Goal: Task Accomplishment & Management: Manage account settings

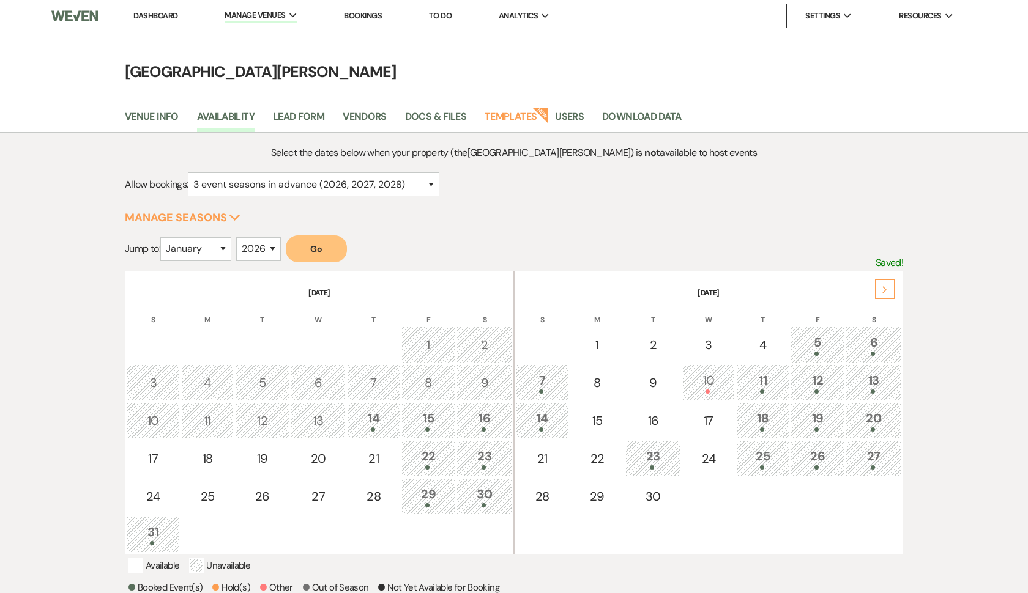
select select "3"
select select "2026"
click at [169, 22] on li "Dashboard" at bounding box center [155, 16] width 56 height 24
click at [169, 17] on link "Dashboard" at bounding box center [155, 15] width 44 height 10
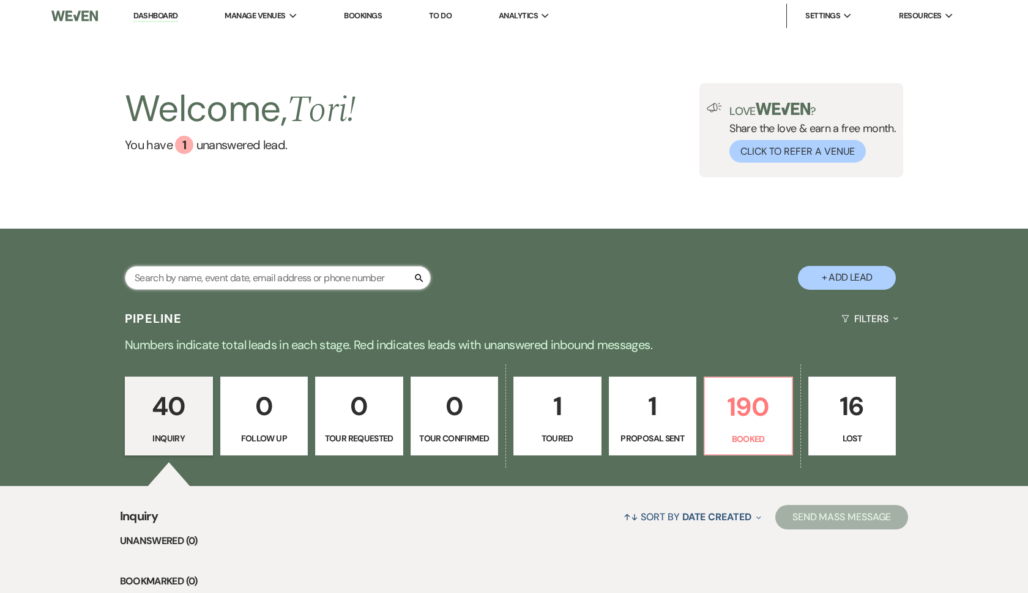
click at [209, 273] on input "text" at bounding box center [278, 278] width 306 height 24
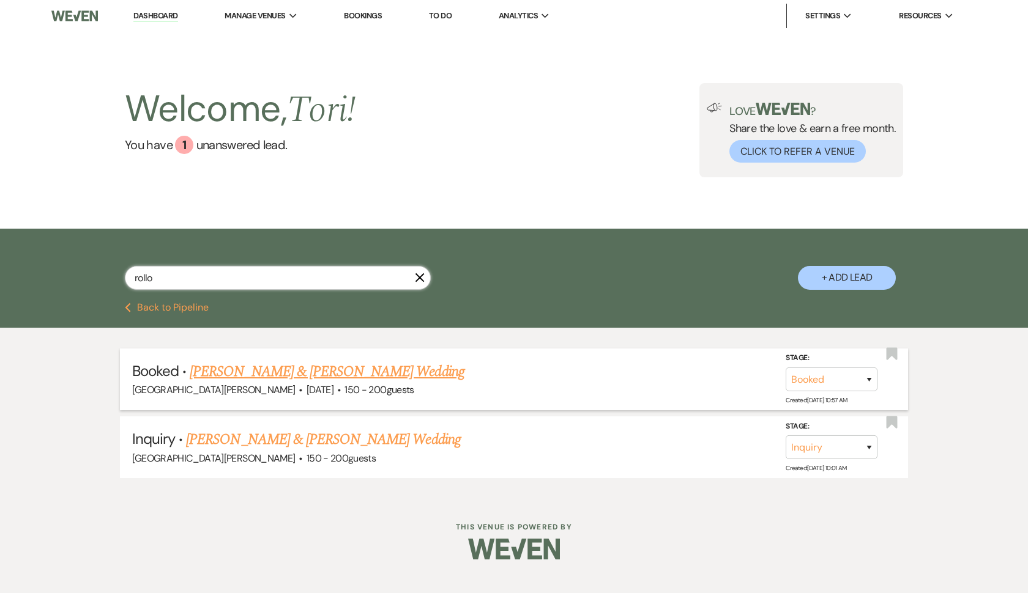
type input "rollo"
click at [223, 362] on link "[PERSON_NAME] & [PERSON_NAME] Wedding" at bounding box center [327, 372] width 274 height 22
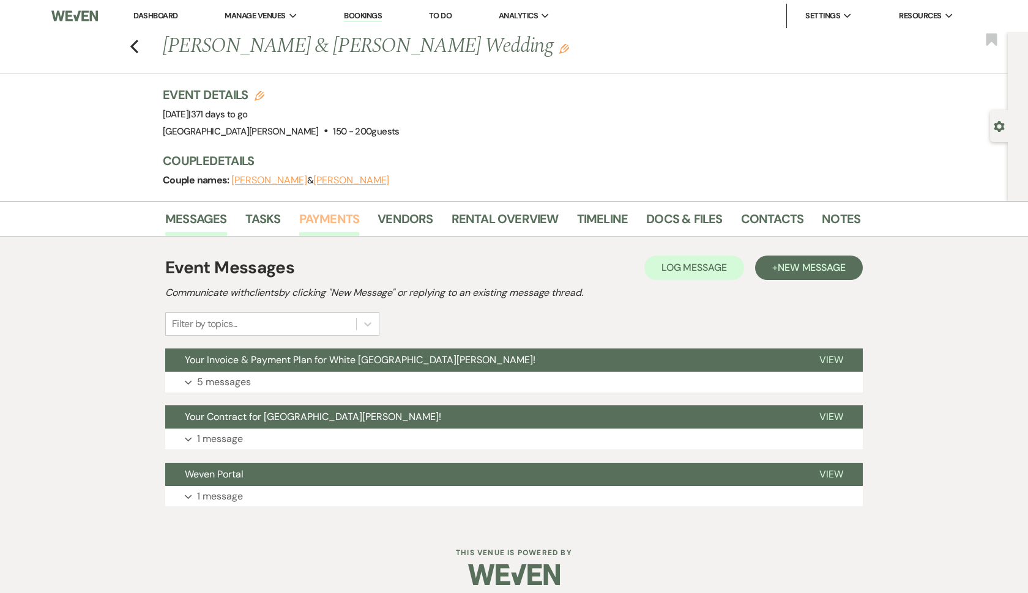
click at [338, 220] on link "Payments" at bounding box center [329, 222] width 61 height 27
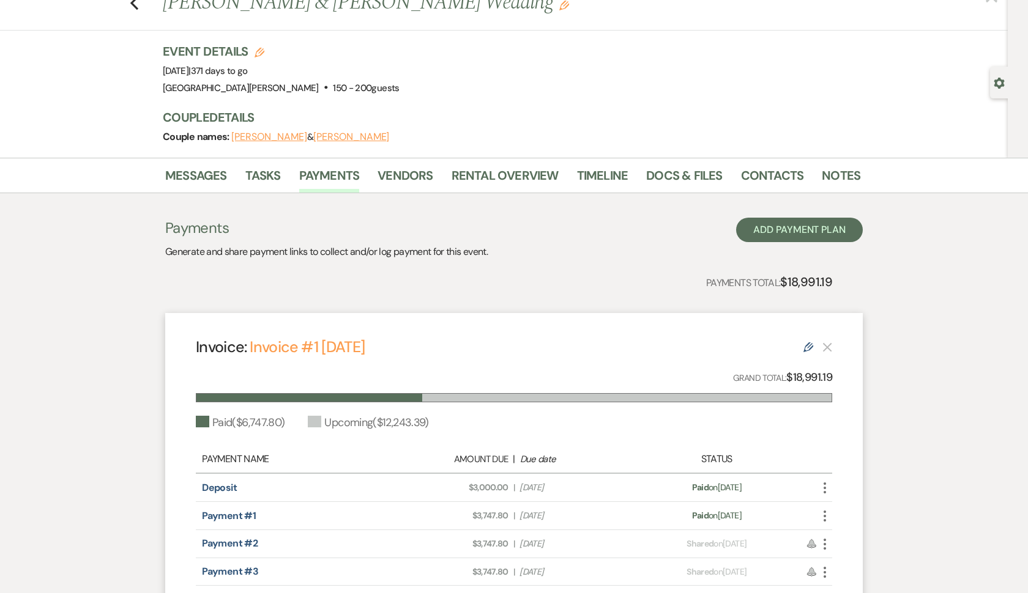
scroll to position [44, 0]
click at [839, 176] on link "Notes" at bounding box center [841, 178] width 39 height 27
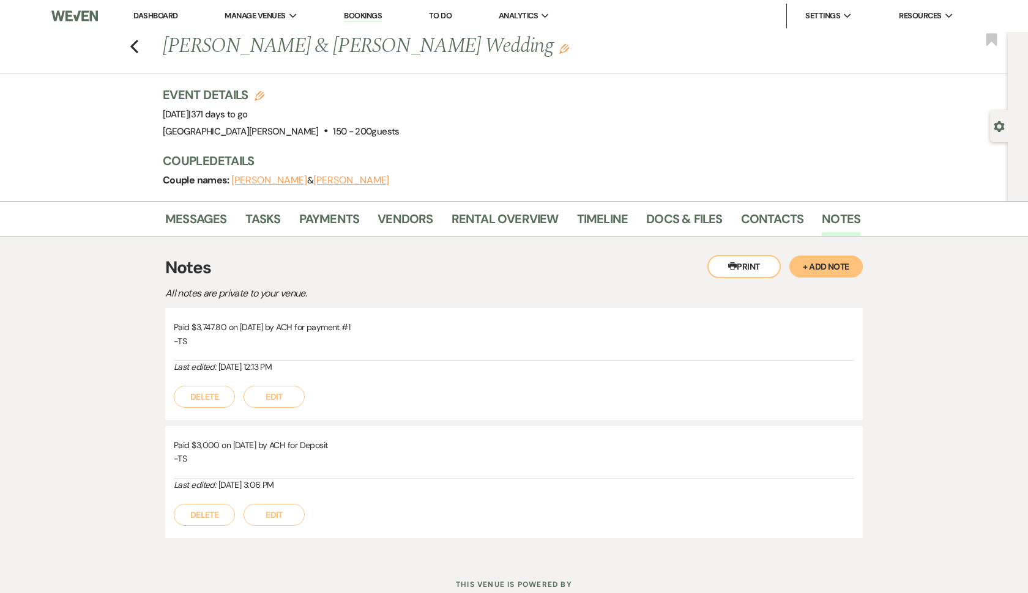
click at [169, 18] on link "Dashboard" at bounding box center [155, 15] width 44 height 10
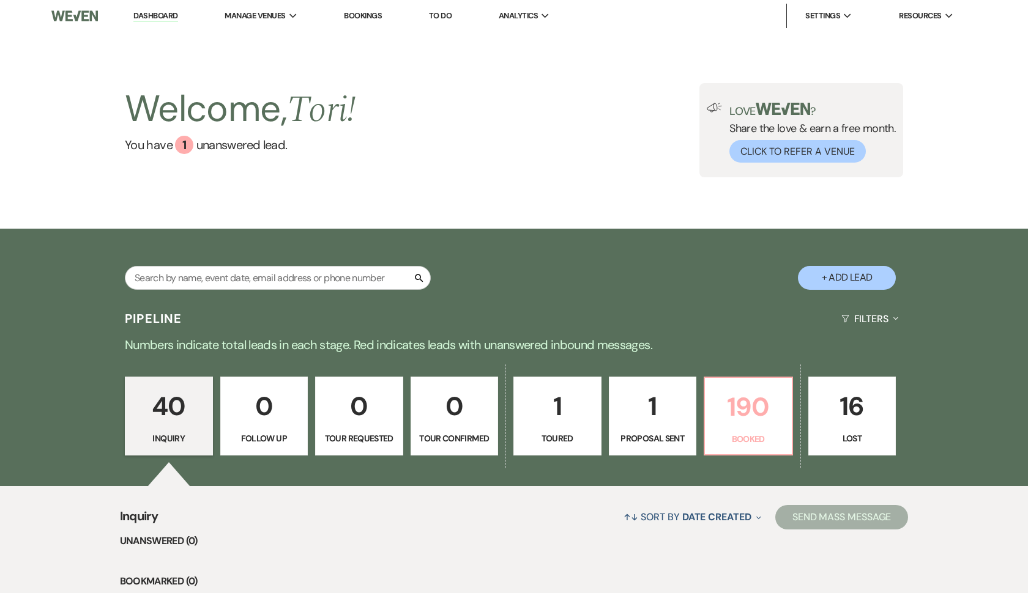
click at [735, 422] on p "190" at bounding box center [748, 407] width 72 height 41
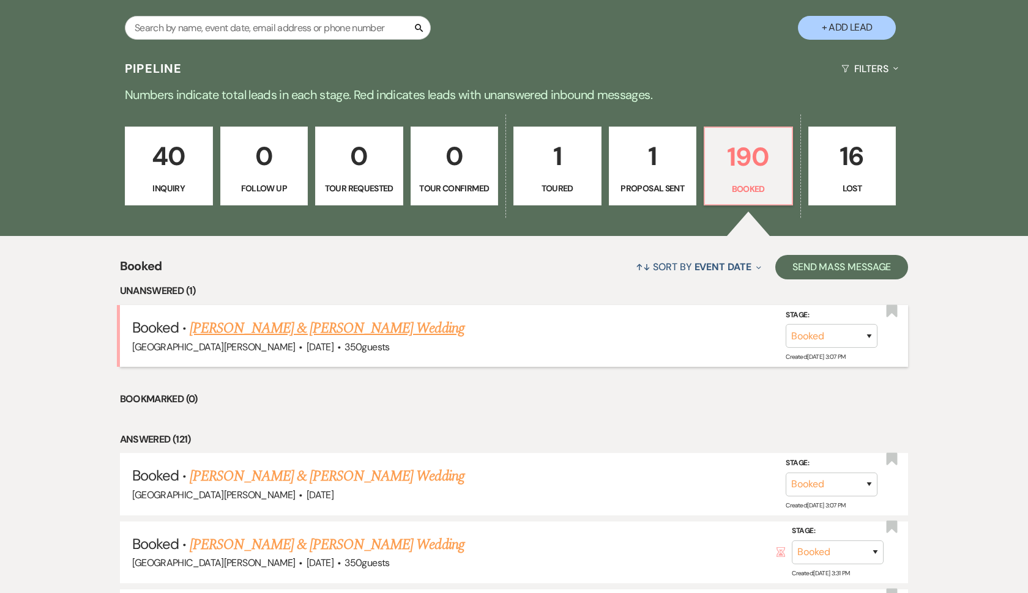
scroll to position [200, 0]
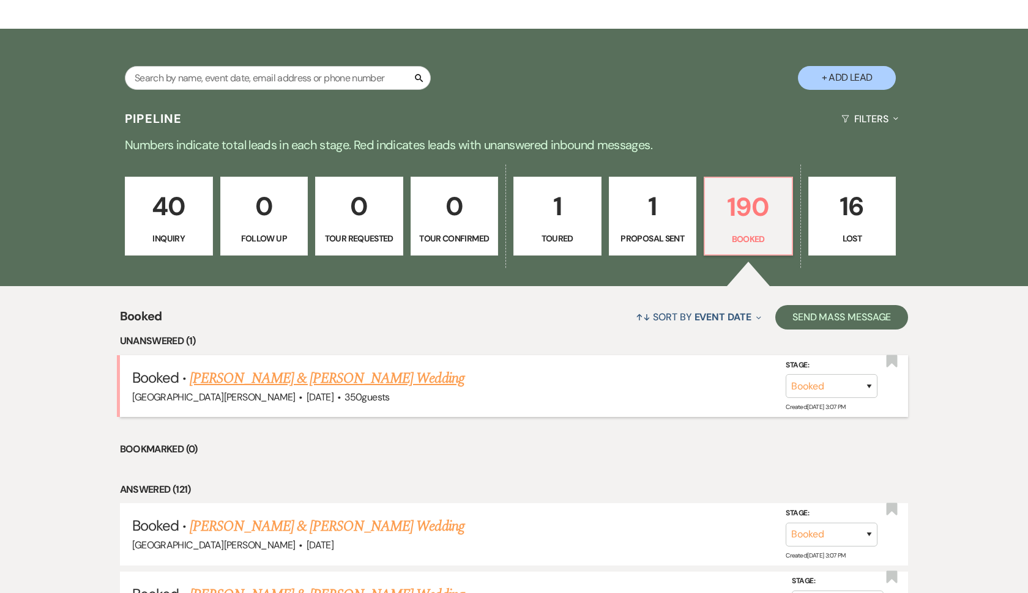
click at [426, 383] on link "[PERSON_NAME] & [PERSON_NAME] Wedding" at bounding box center [327, 379] width 274 height 22
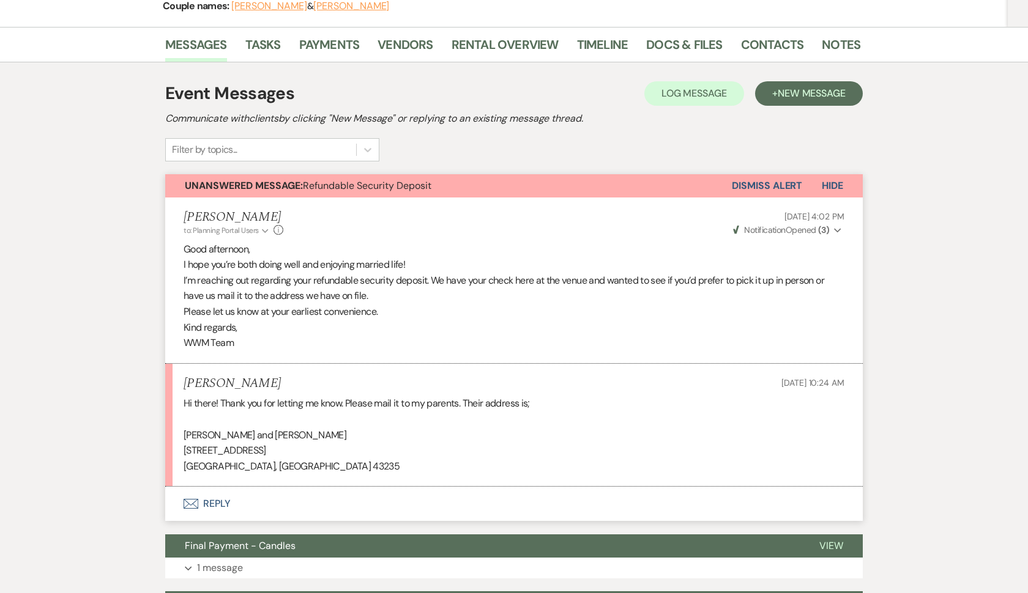
scroll to position [169, 0]
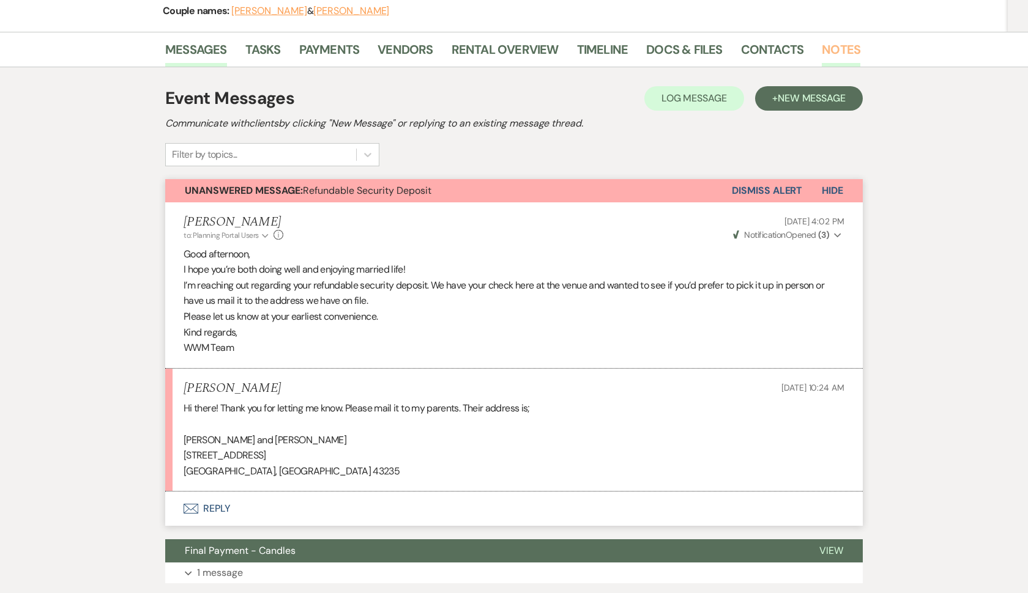
click at [842, 50] on link "Notes" at bounding box center [841, 53] width 39 height 27
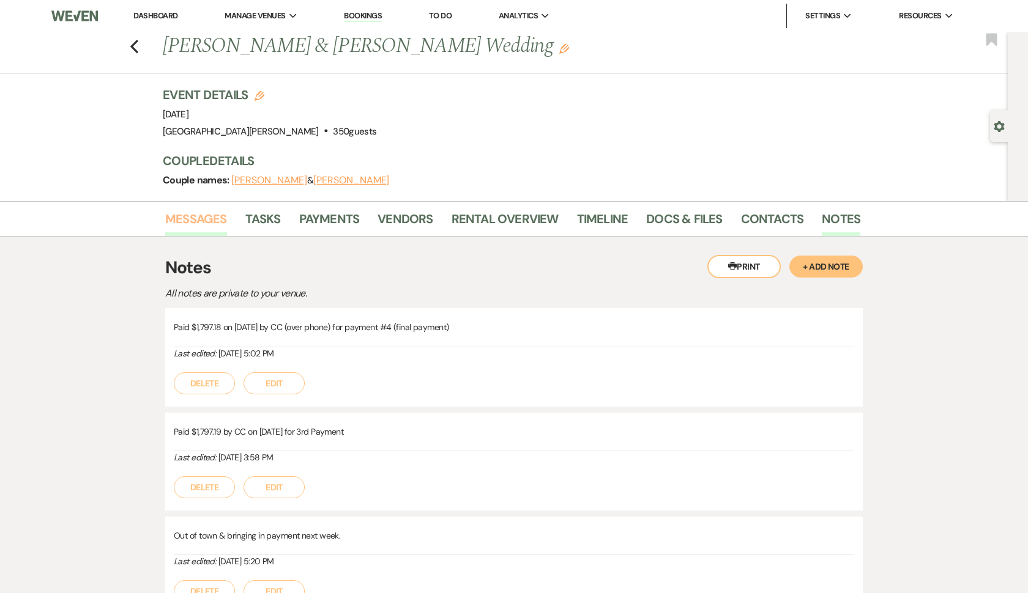
click at [218, 211] on link "Messages" at bounding box center [196, 222] width 62 height 27
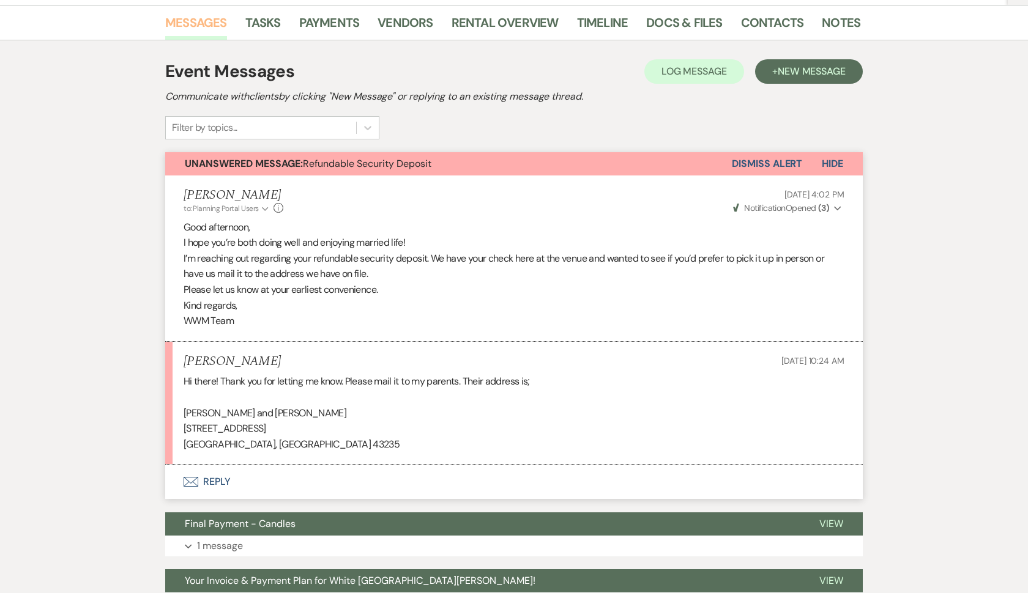
scroll to position [199, 0]
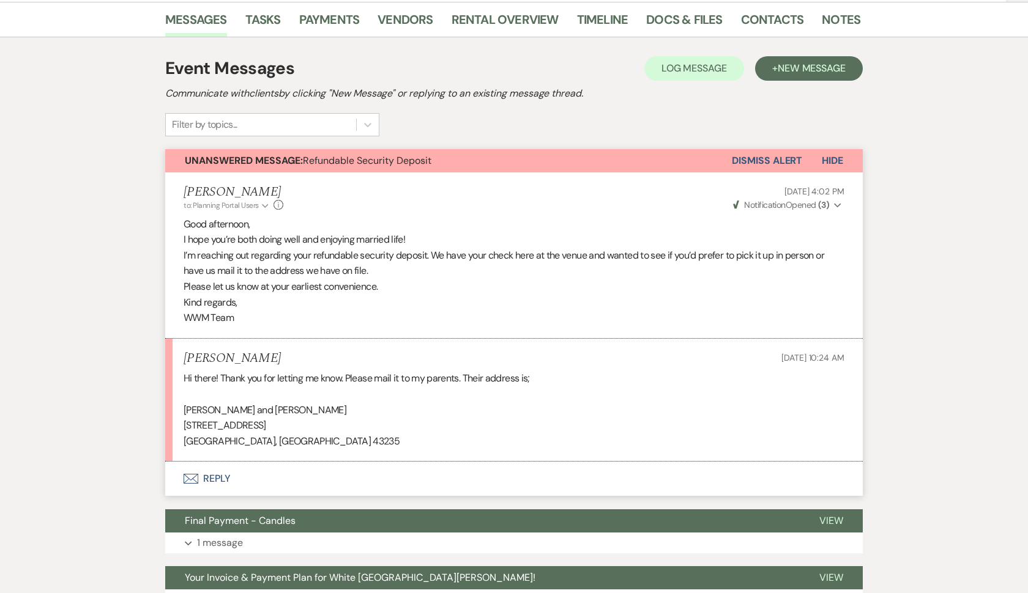
click at [212, 477] on button "Envelope Reply" at bounding box center [513, 479] width 697 height 34
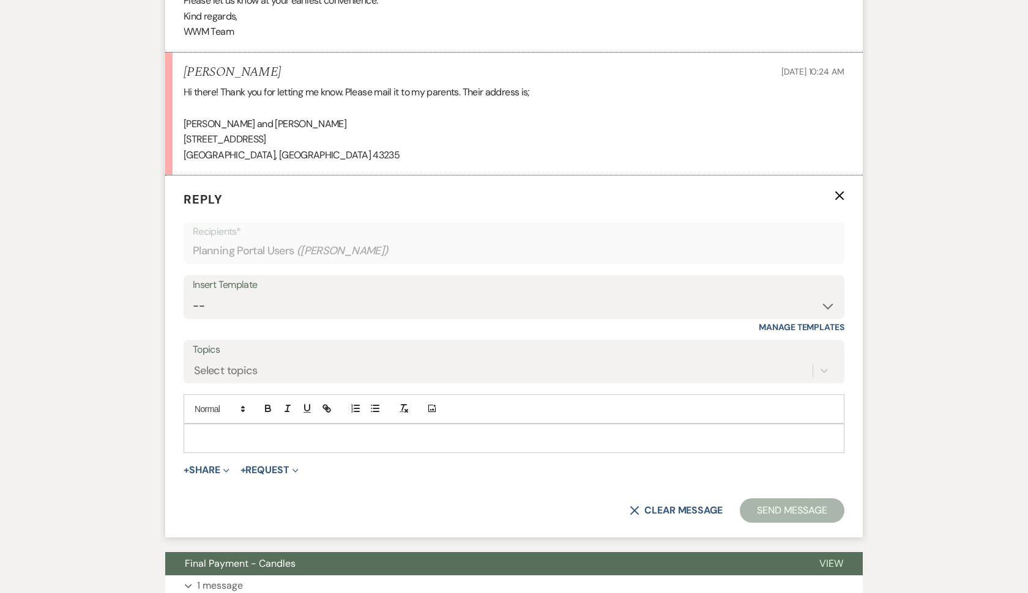
scroll to position [540, 0]
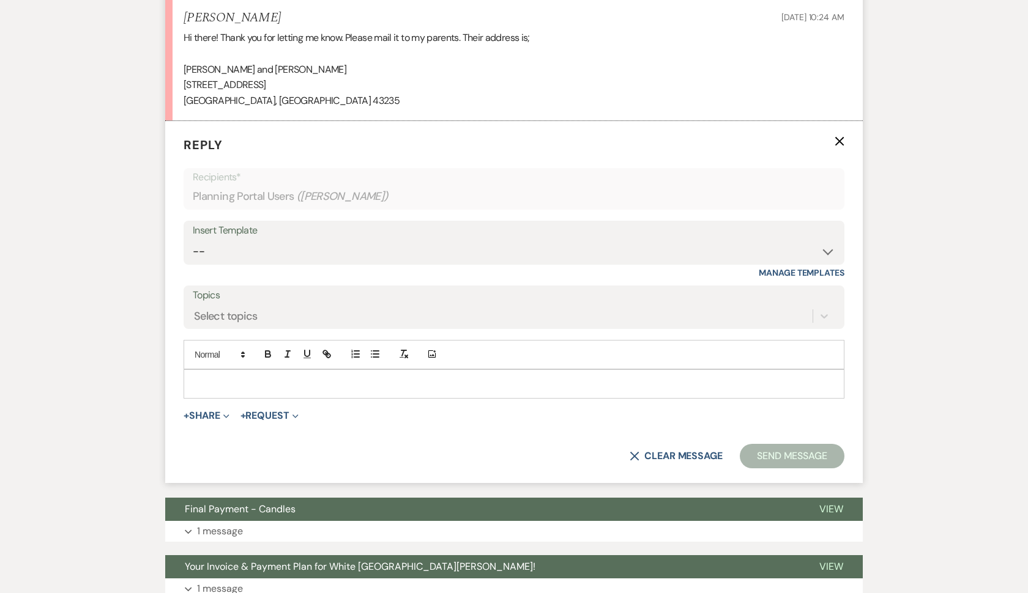
click at [251, 384] on div at bounding box center [513, 384] width 659 height 28
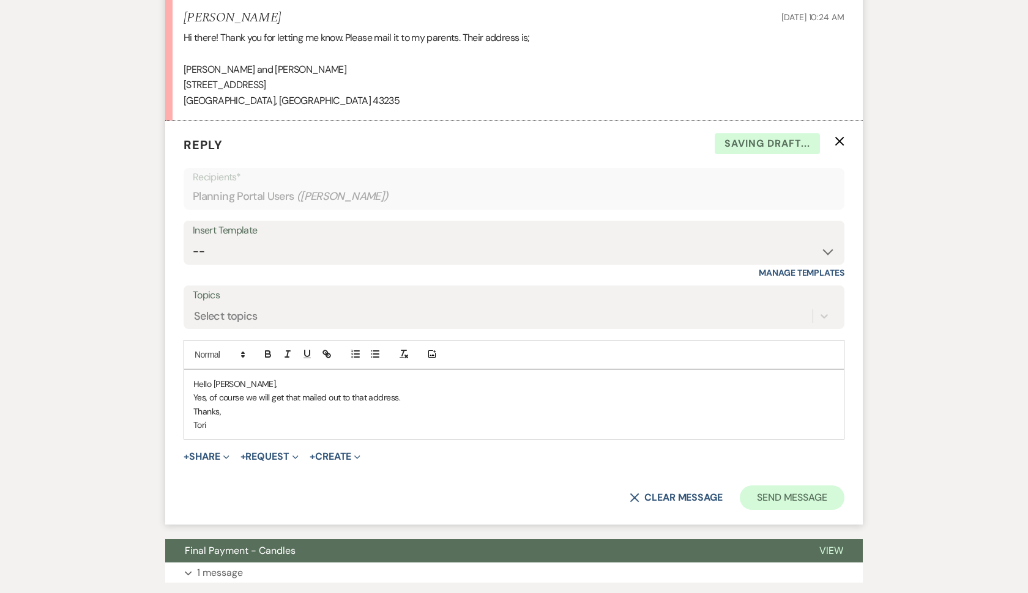
click at [778, 488] on button "Send Message" at bounding box center [792, 498] width 105 height 24
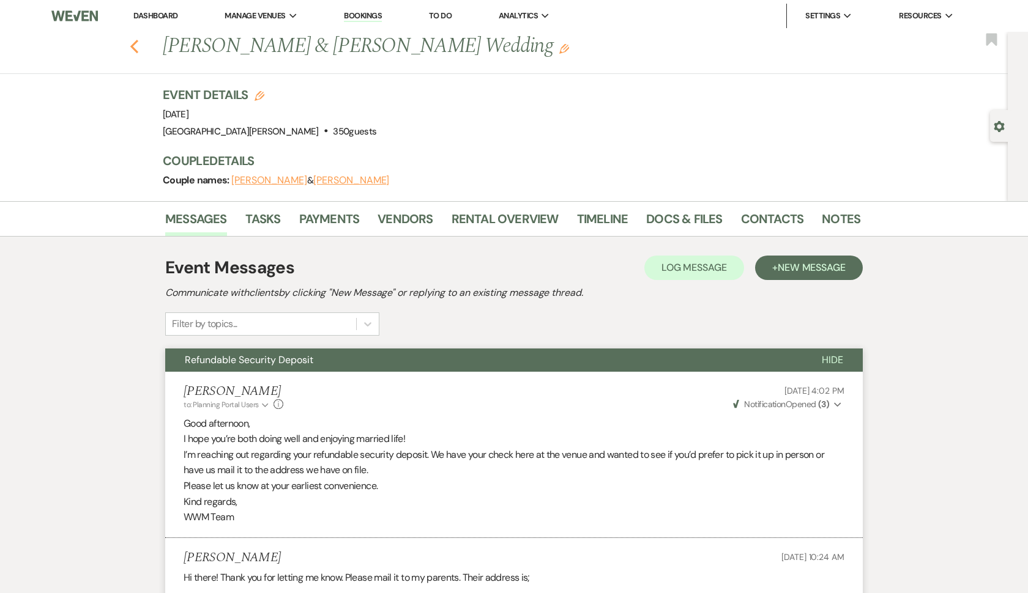
scroll to position [0, 0]
click at [133, 45] on use "button" at bounding box center [134, 46] width 8 height 13
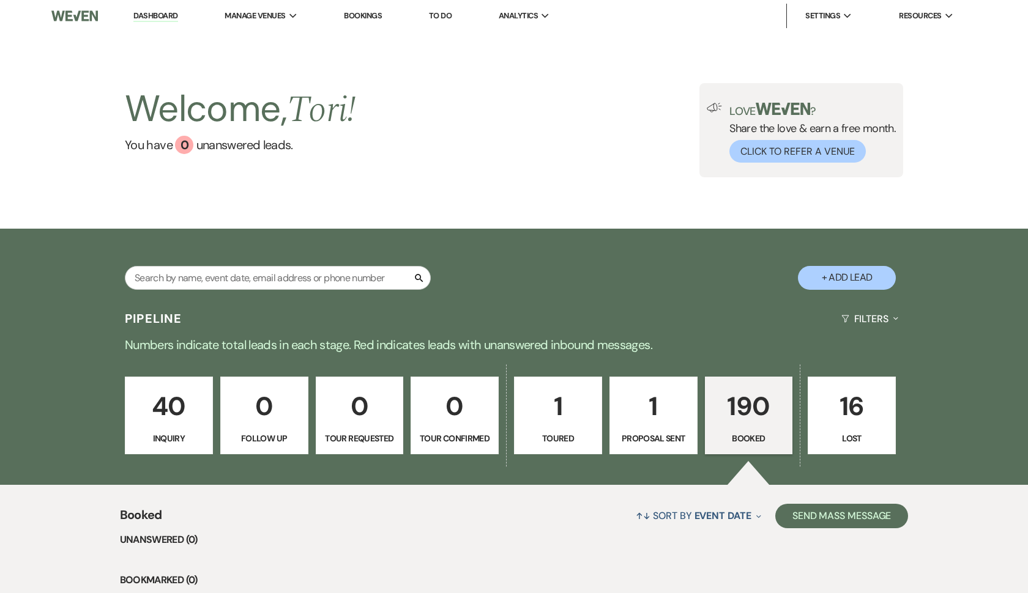
click at [745, 421] on p "190" at bounding box center [749, 406] width 72 height 41
click at [382, 281] on input "text" at bounding box center [278, 278] width 306 height 24
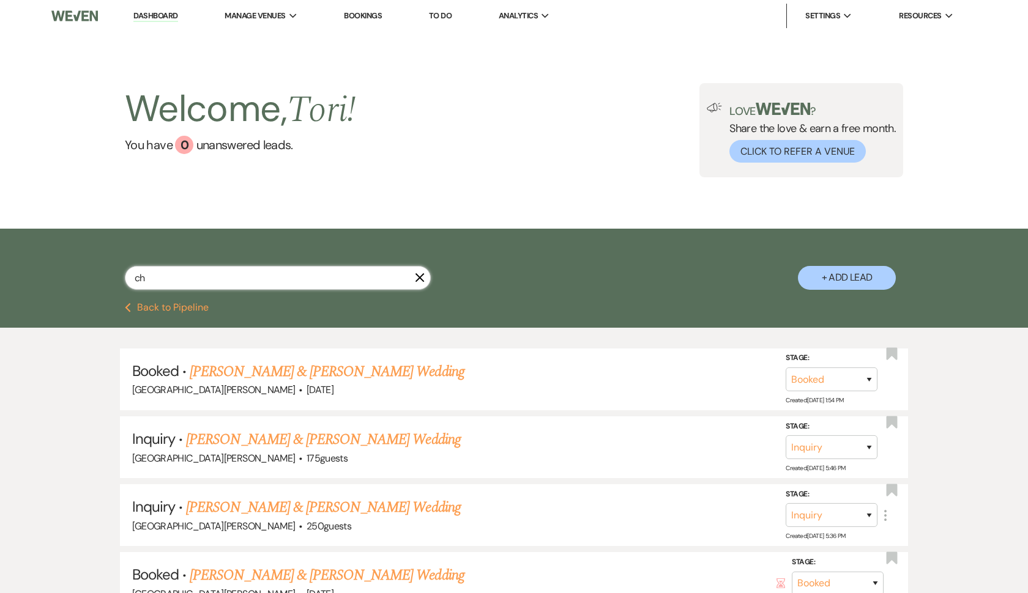
type input "c"
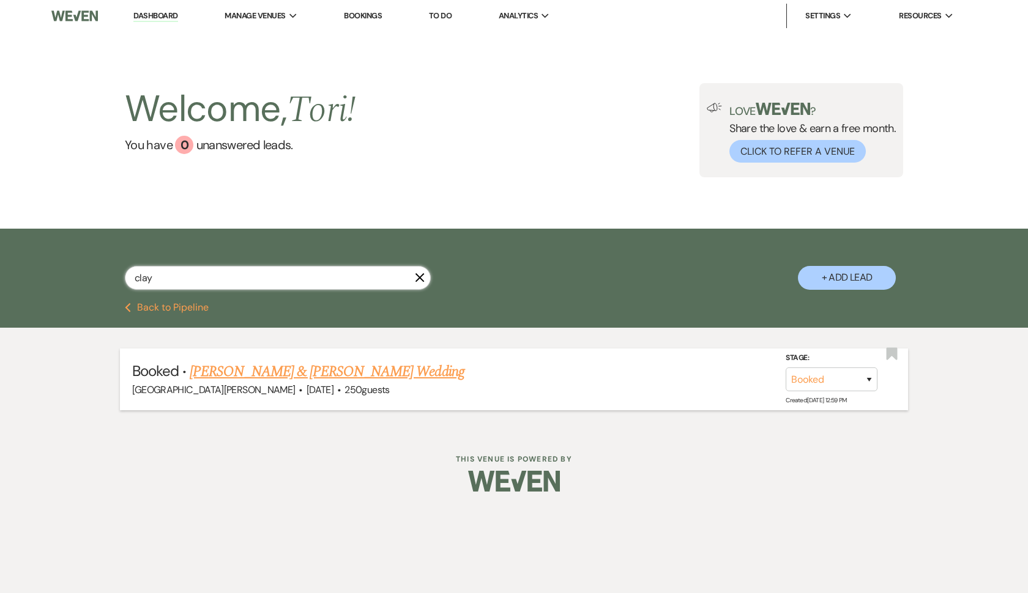
type input "clay"
click at [325, 368] on link "[PERSON_NAME] & [PERSON_NAME] Wedding" at bounding box center [327, 372] width 274 height 22
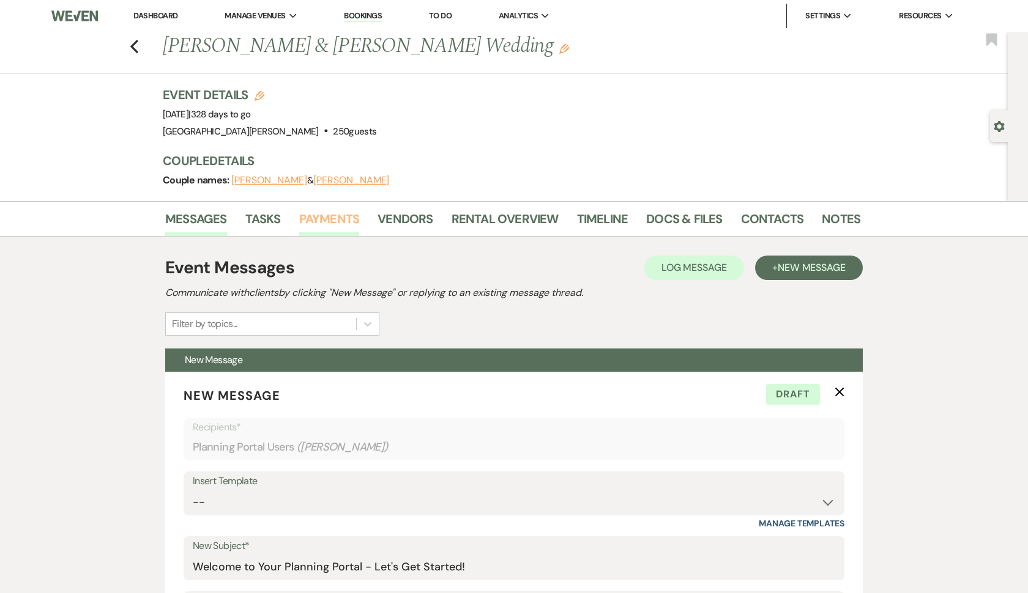
click at [313, 217] on link "Payments" at bounding box center [329, 222] width 61 height 27
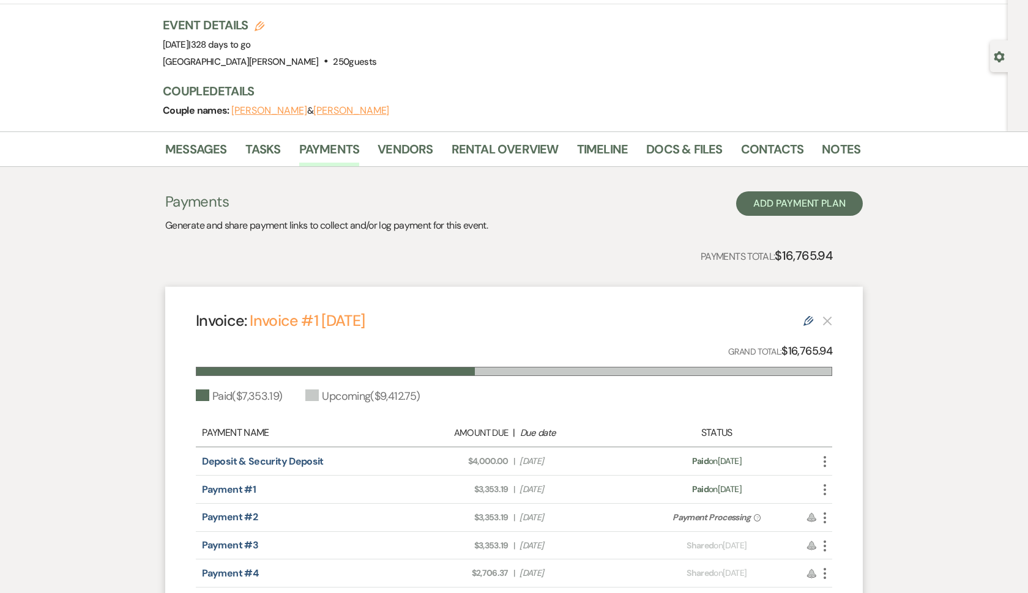
scroll to position [71, 0]
click at [830, 149] on link "Notes" at bounding box center [841, 151] width 39 height 27
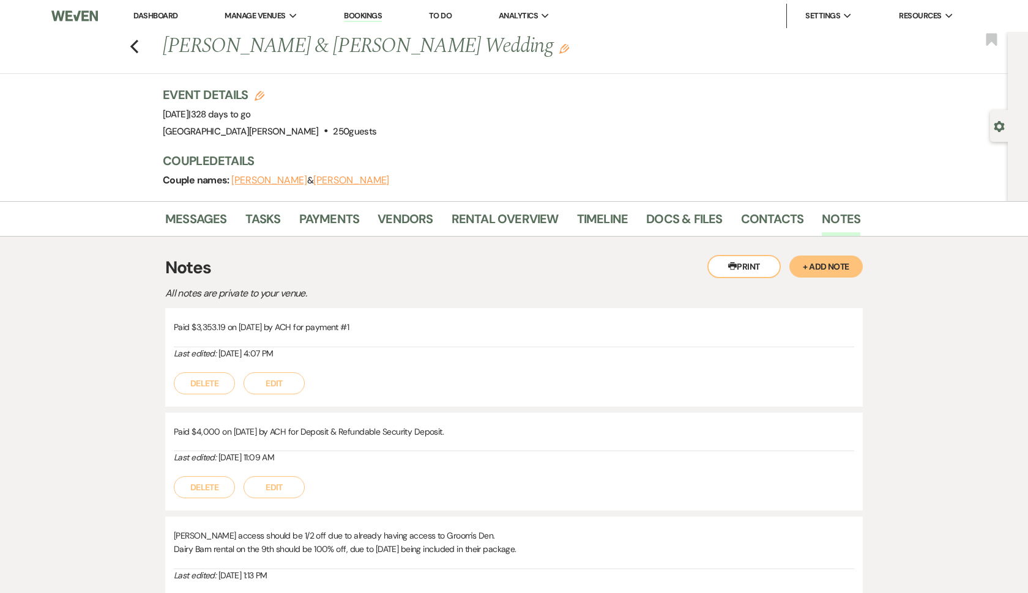
click at [815, 264] on button "+ Add Note" at bounding box center [825, 267] width 73 height 22
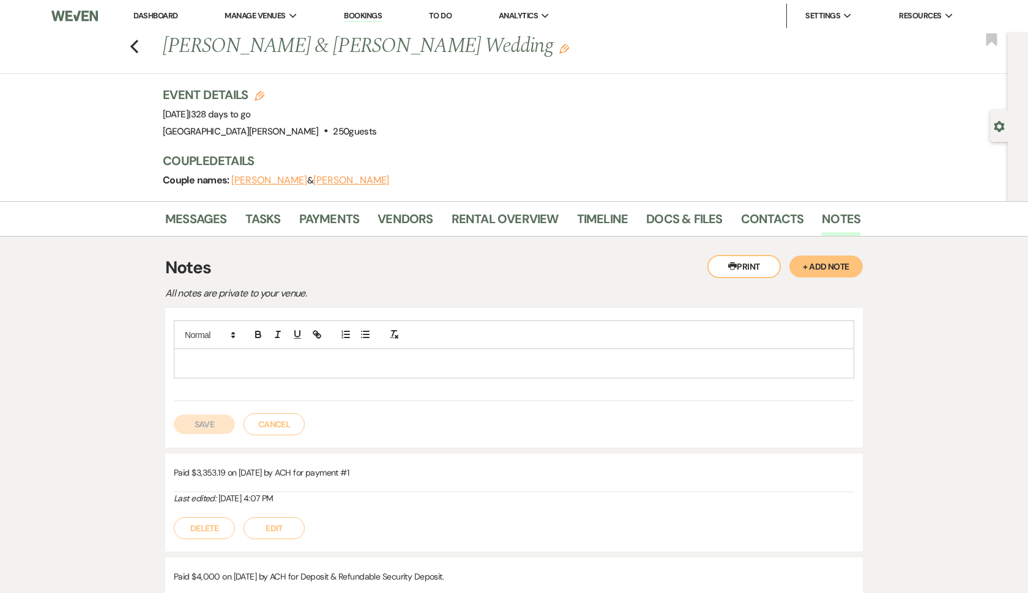
click at [625, 364] on p at bounding box center [514, 363] width 661 height 13
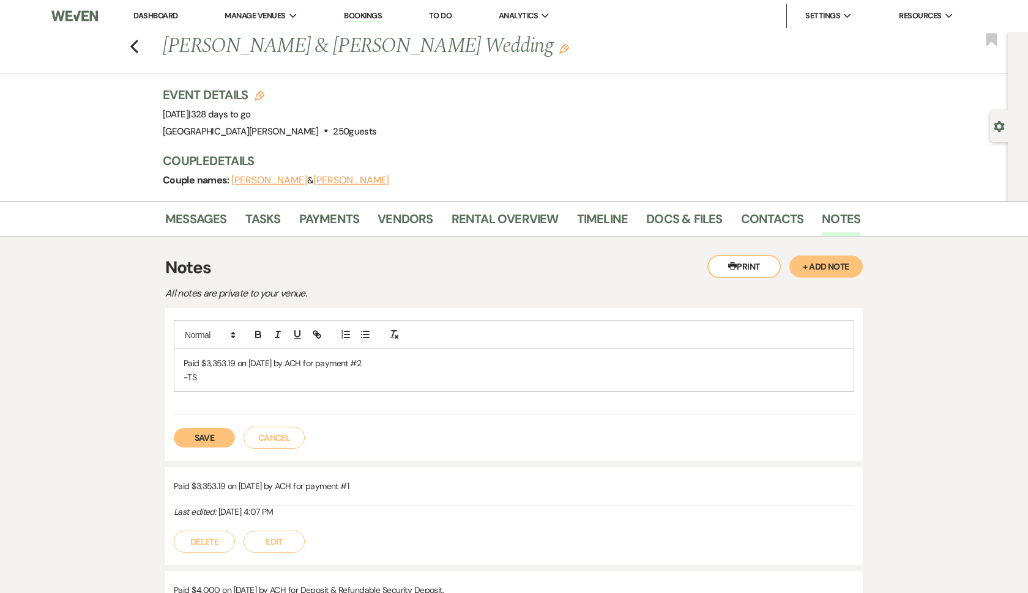
drag, startPoint x: 370, startPoint y: 363, endPoint x: 181, endPoint y: 362, distance: 189.0
click at [181, 362] on div "Paid $3,353.19 on [DATE] by ACH for payment #2 -TS" at bounding box center [513, 370] width 679 height 42
copy p "Paid $3,353.19 on [DATE] by ACH for payment #2"
click at [212, 433] on button "Save" at bounding box center [204, 438] width 61 height 20
